Goal: Check status: Check status

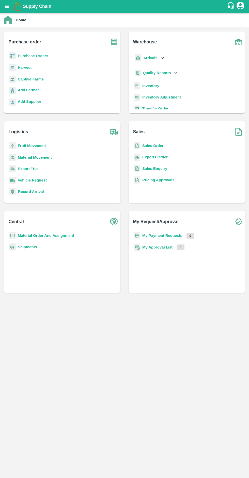
click at [35, 56] on b "Purchase Orders" at bounding box center [33, 56] width 30 height 4
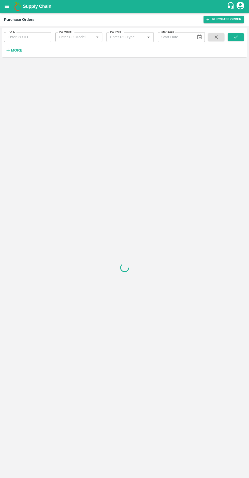
click at [23, 37] on input "PO ID" at bounding box center [27, 37] width 47 height 10
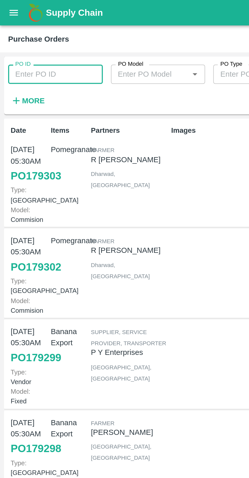
click at [26, 36] on input "PO ID" at bounding box center [27, 37] width 47 height 10
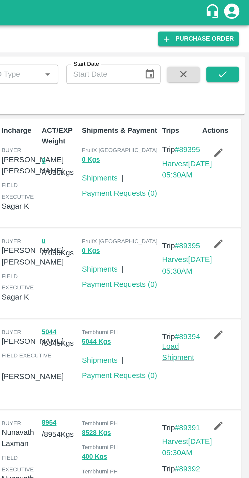
type input "178676"
click at [236, 37] on icon "submit" at bounding box center [236, 37] width 4 height 3
